Goal: Task Accomplishment & Management: Manage account settings

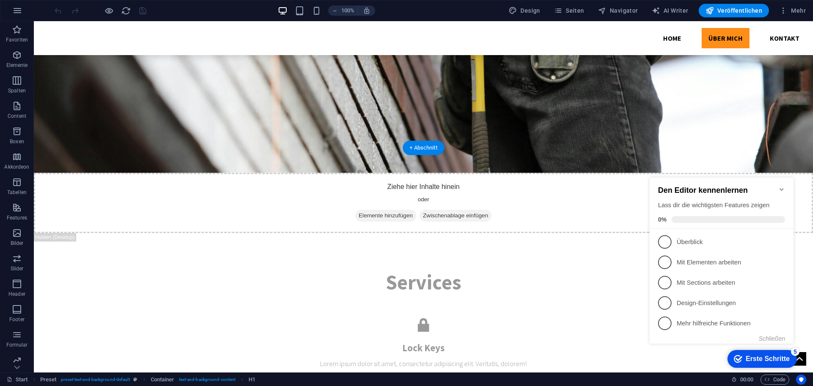
scroll to position [1176, 0]
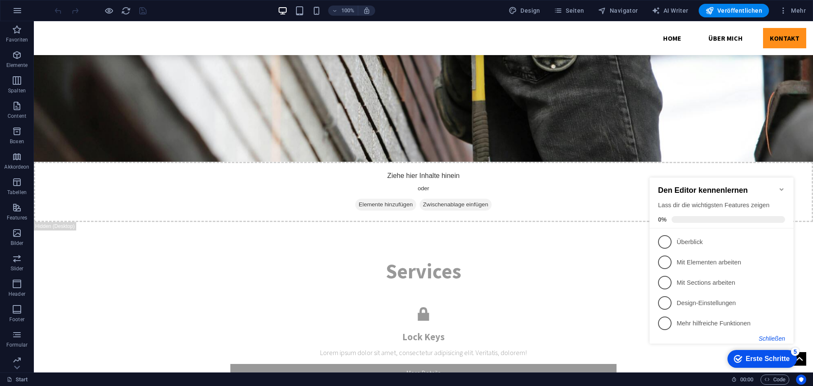
click at [777, 337] on button "Schließen" at bounding box center [772, 338] width 26 height 7
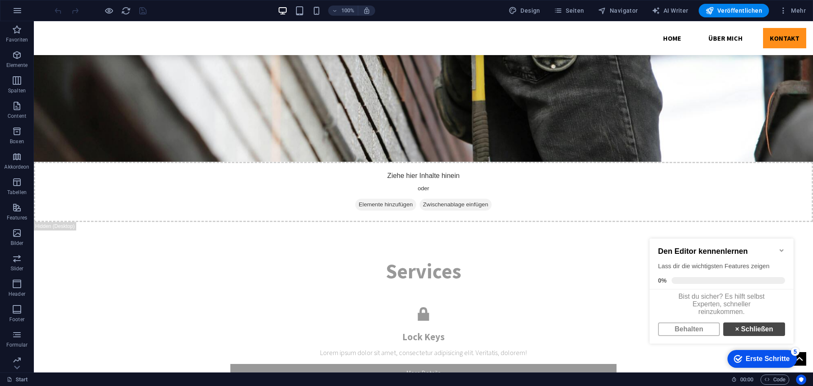
click at [749, 335] on link "× Schließen" at bounding box center [754, 329] width 62 height 14
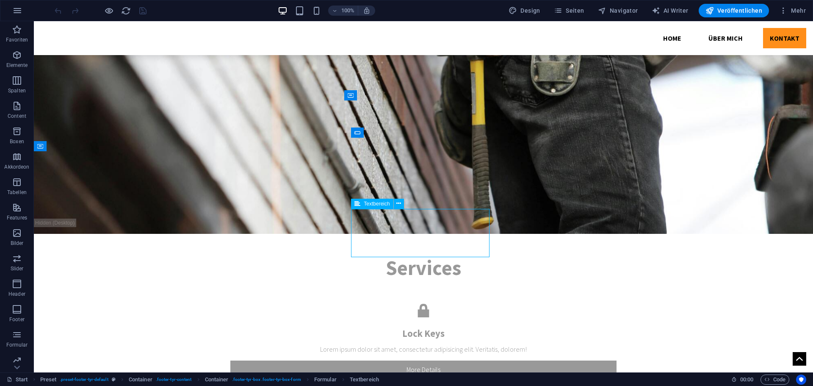
scroll to position [1159, 0]
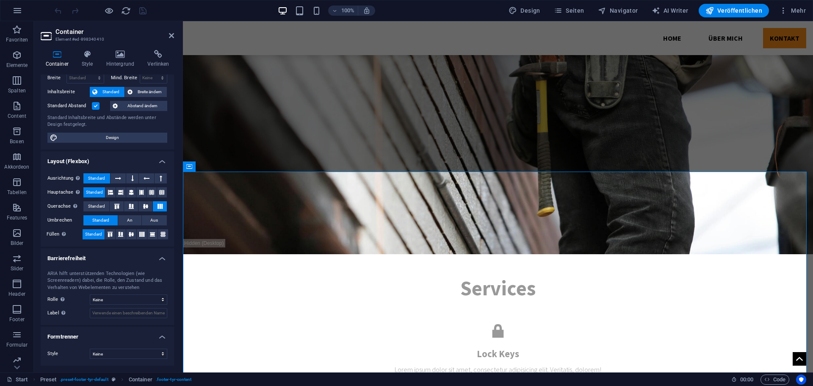
scroll to position [0, 0]
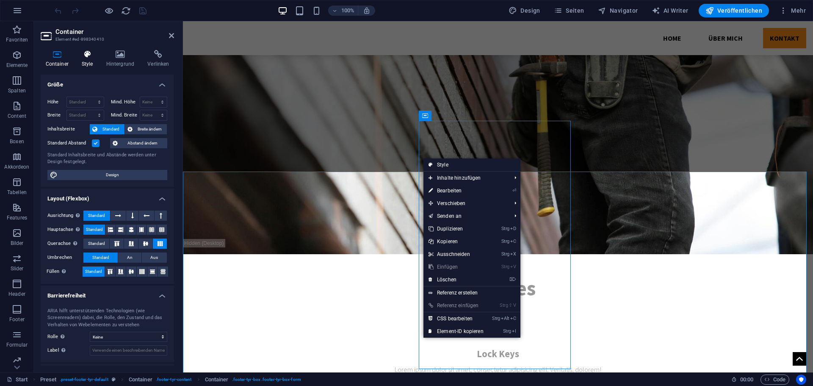
click at [80, 58] on icon at bounding box center [87, 54] width 21 height 8
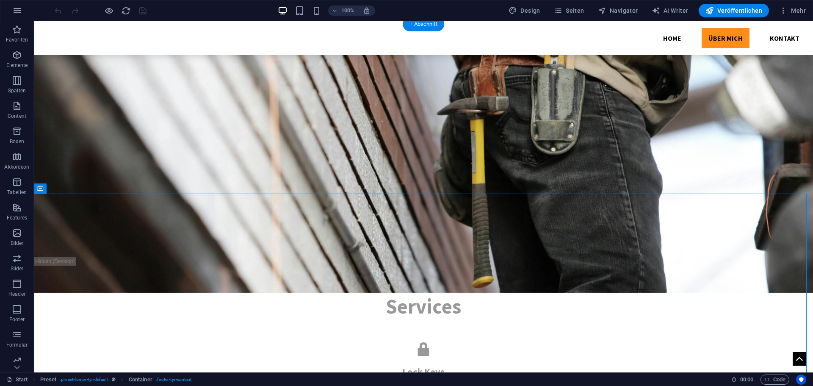
scroll to position [1159, 0]
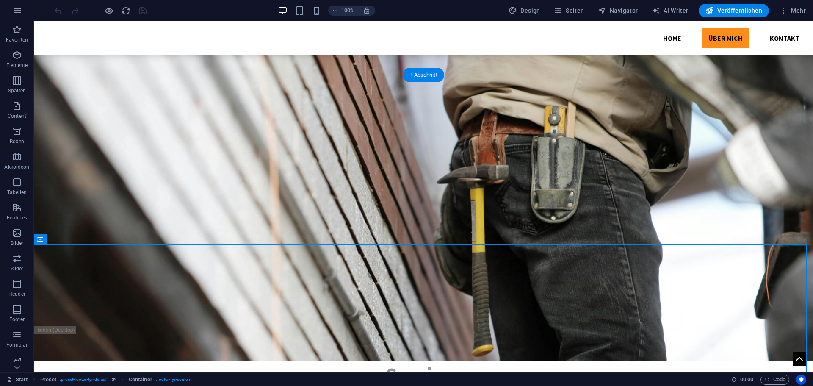
scroll to position [1075, 0]
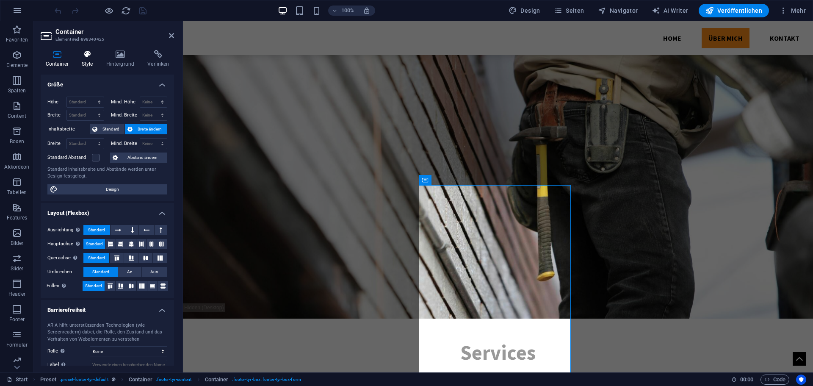
click at [83, 58] on icon at bounding box center [87, 54] width 21 height 8
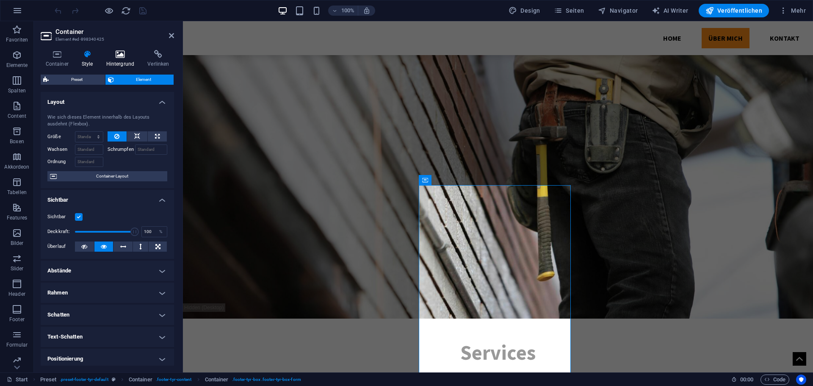
click at [110, 58] on icon at bounding box center [120, 54] width 38 height 8
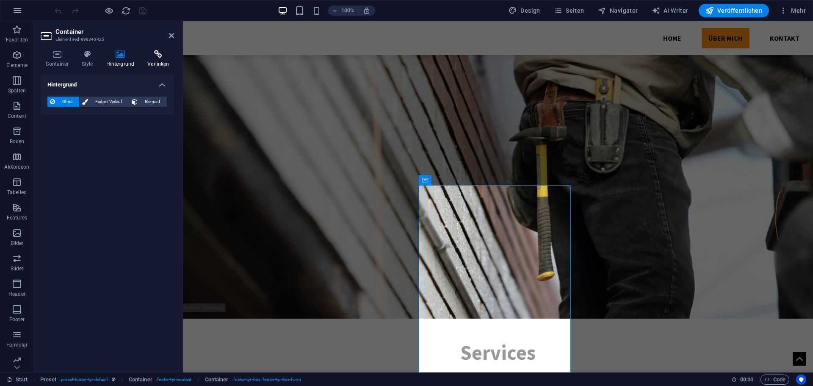
click at [151, 57] on icon at bounding box center [158, 54] width 31 height 8
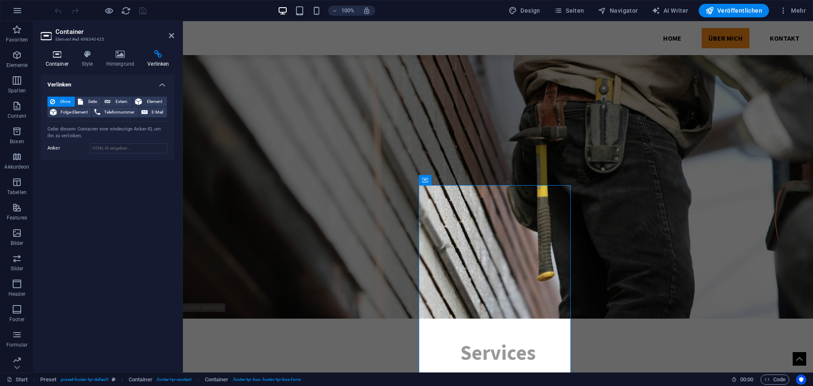
click at [64, 60] on h4 "Container" at bounding box center [59, 59] width 36 height 18
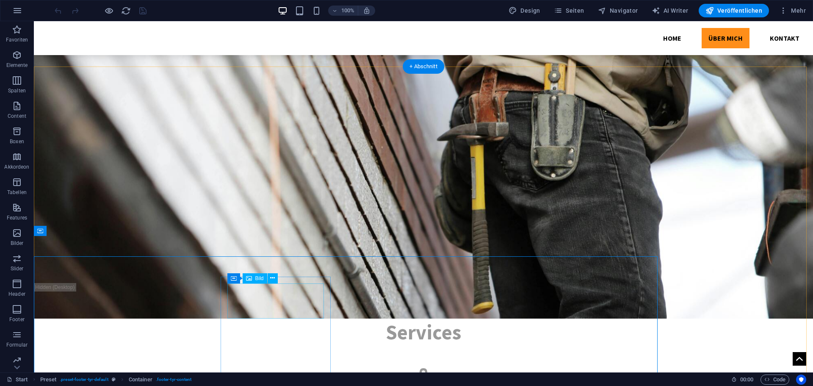
scroll to position [1075, 0]
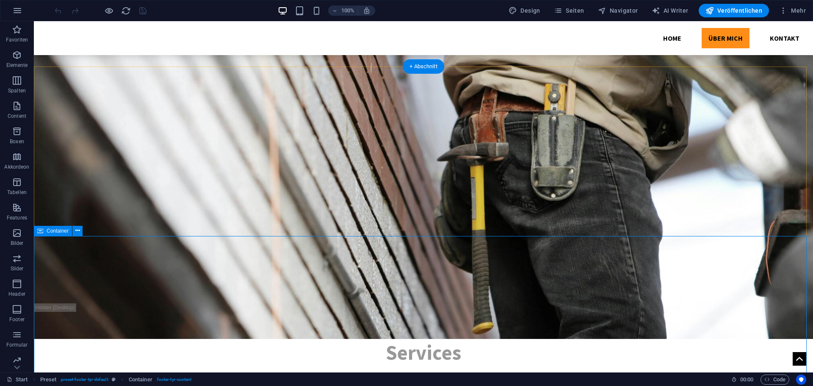
click at [19, 334] on icon "button" at bounding box center [17, 334] width 10 height 10
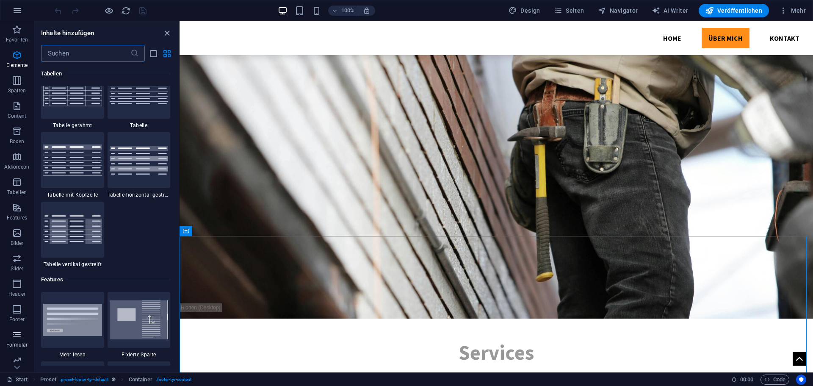
scroll to position [6181, 0]
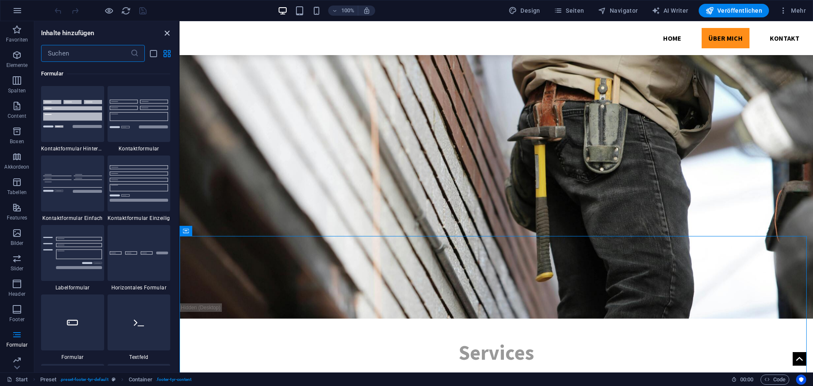
click at [167, 32] on icon "close panel" at bounding box center [167, 33] width 10 height 10
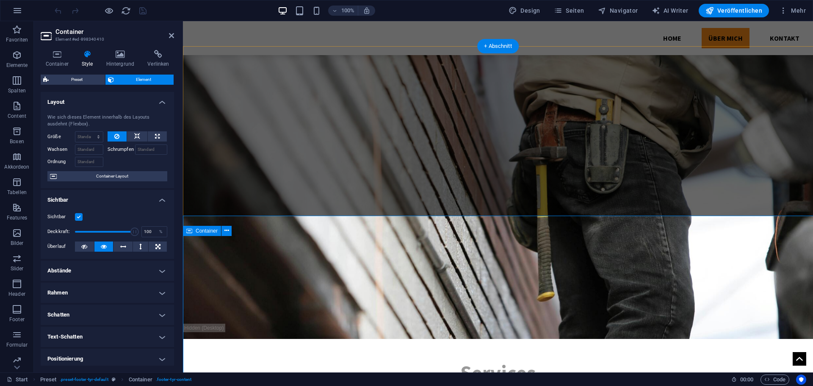
scroll to position [1095, 0]
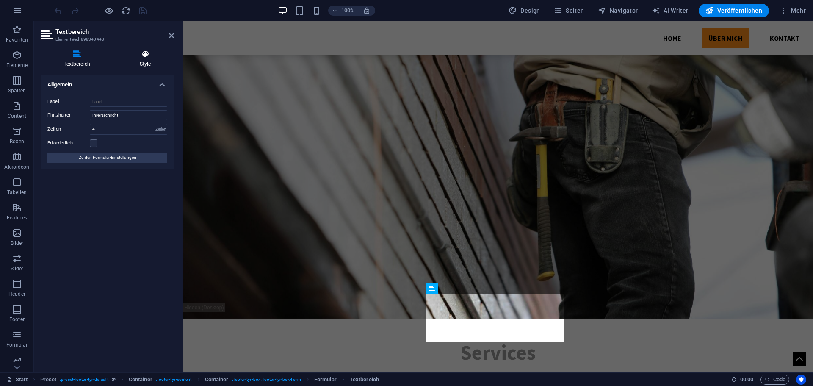
click at [147, 61] on h4 "Style" at bounding box center [145, 59] width 58 height 18
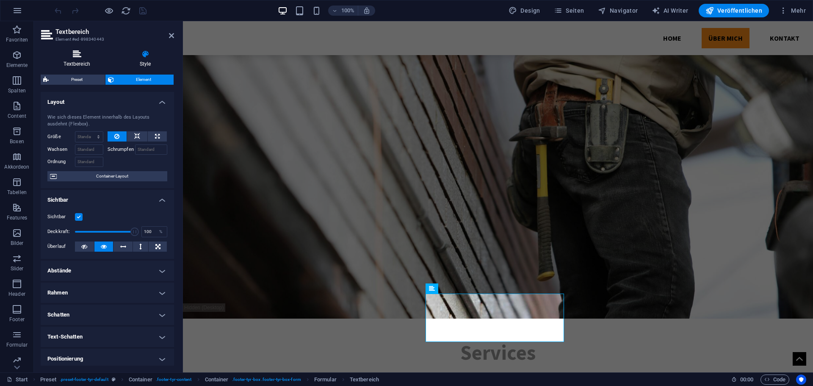
click at [86, 58] on icon at bounding box center [77, 54] width 72 height 8
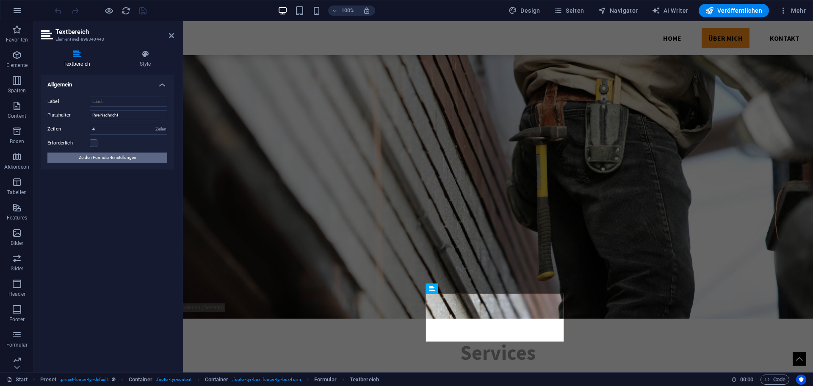
click at [119, 157] on span "Zu den Formular-Einstellungen" at bounding box center [108, 157] width 58 height 10
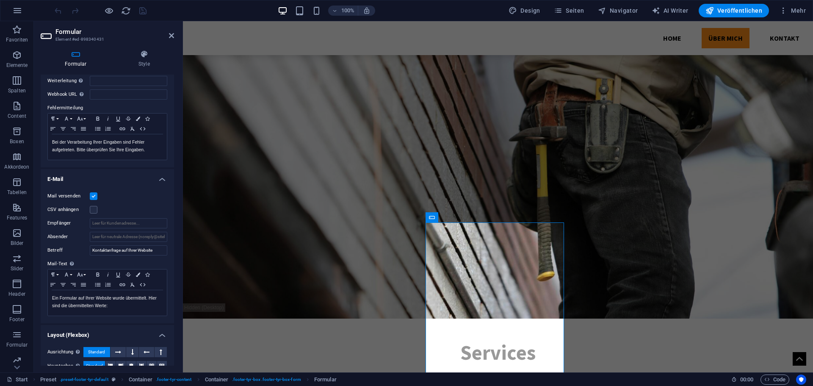
scroll to position [169, 0]
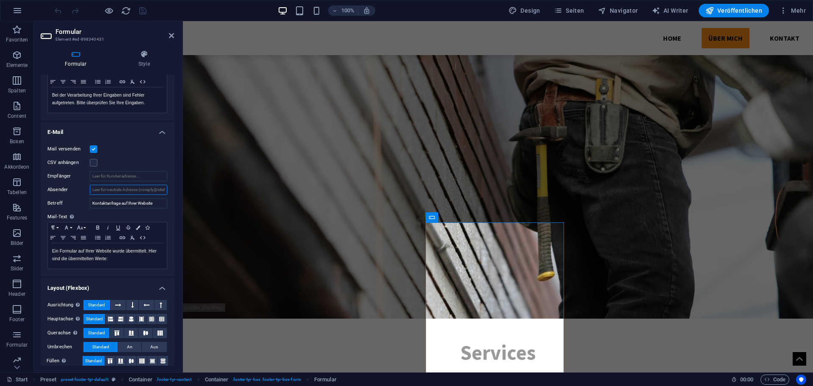
click at [120, 191] on input "Absender" at bounding box center [128, 190] width 77 height 10
click at [159, 188] on input "ruehebau Anfrage über Webseite" at bounding box center [128, 190] width 77 height 10
type input "[EMAIL_ADDRESS][DOMAIN_NAME]"
click at [142, 12] on icon "save" at bounding box center [143, 11] width 10 height 10
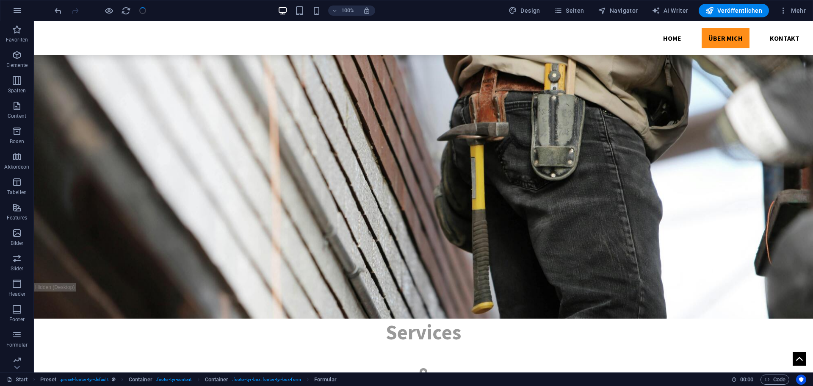
scroll to position [1075, 0]
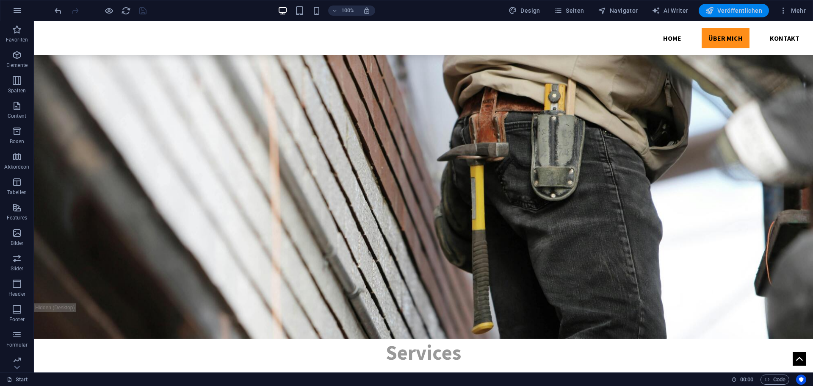
click at [731, 5] on button "Veröffentlichen" at bounding box center [733, 11] width 70 height 14
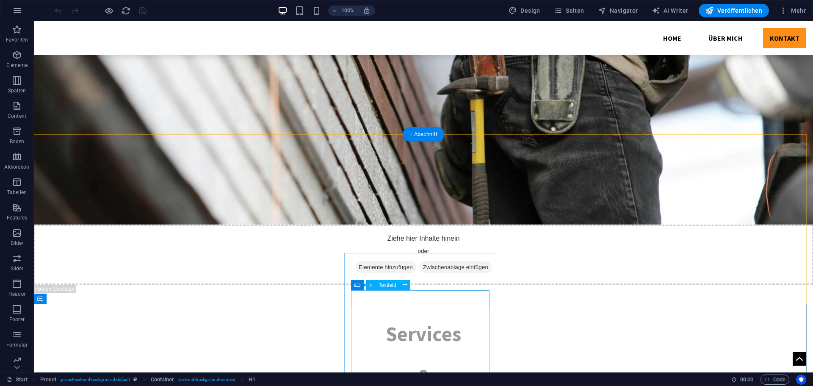
scroll to position [1176, 0]
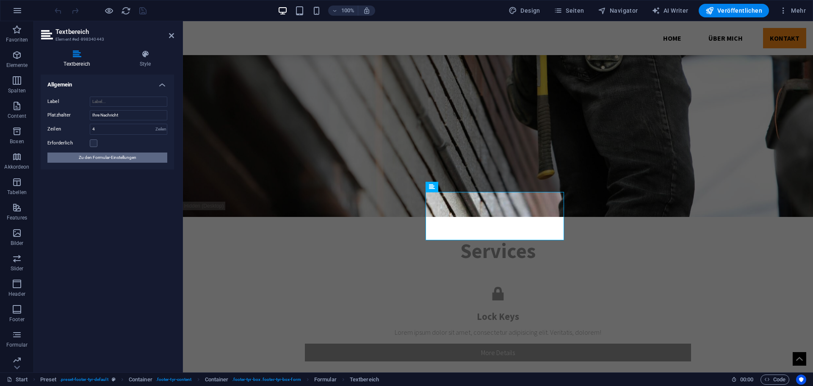
click at [127, 159] on span "Zu den Formular-Einstellungen" at bounding box center [108, 157] width 58 height 10
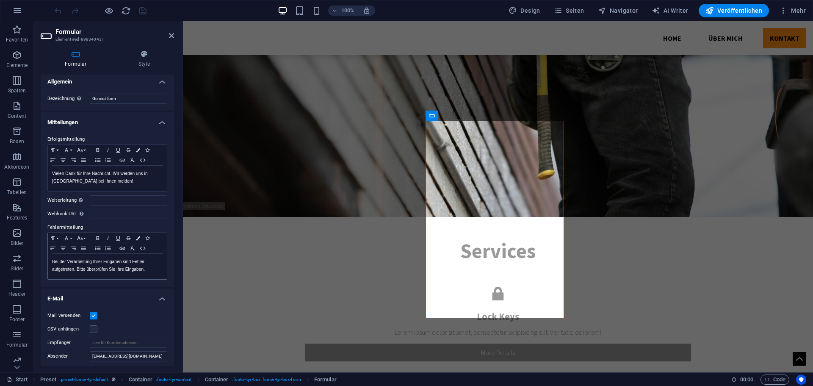
scroll to position [0, 0]
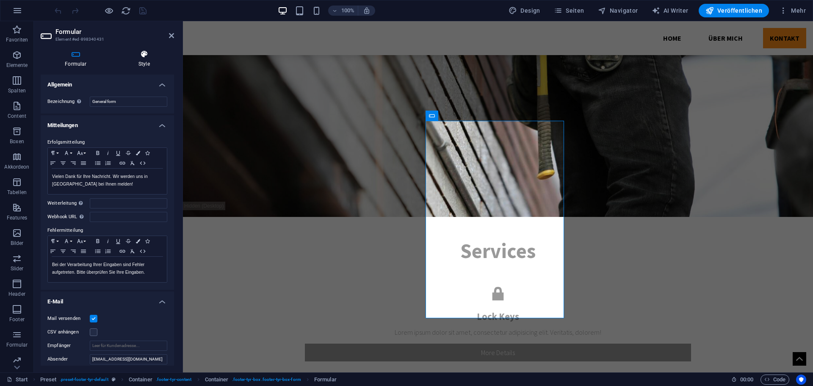
click at [141, 61] on h4 "Style" at bounding box center [144, 59] width 60 height 18
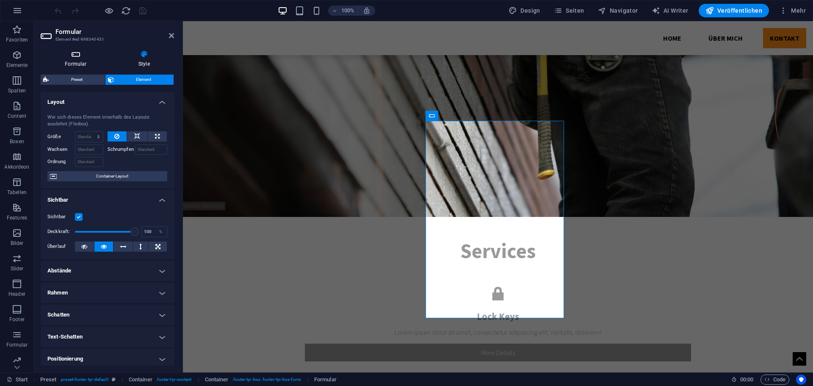
click at [83, 59] on h4 "Formular" at bounding box center [78, 59] width 74 height 18
